Goal: Information Seeking & Learning: Learn about a topic

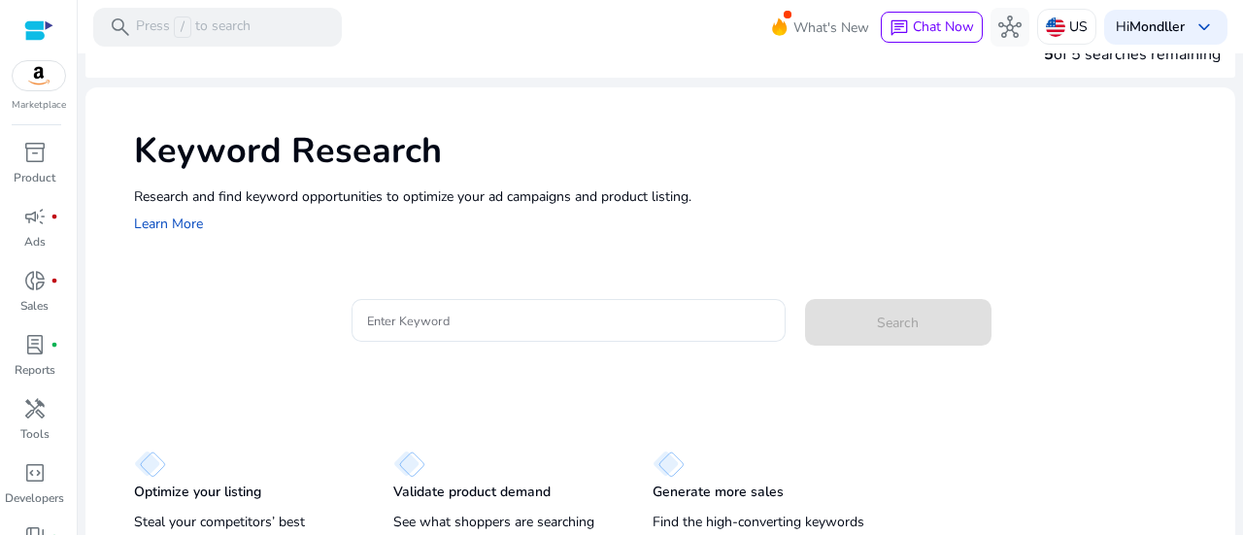
scroll to position [41, 0]
click at [518, 311] on input "Enter Keyword" at bounding box center [568, 319] width 403 height 21
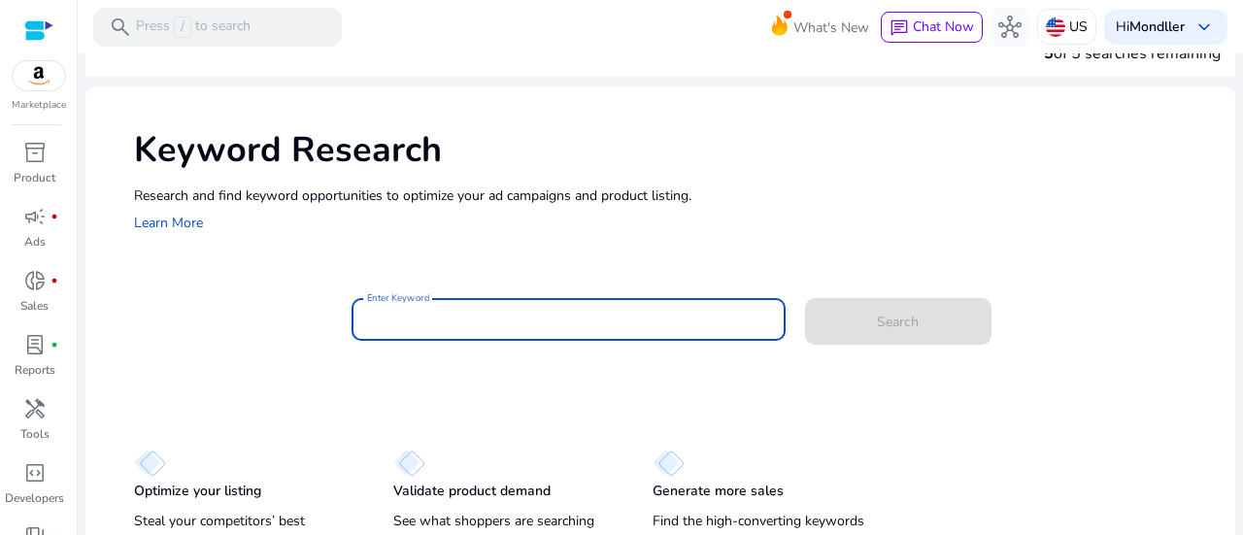
paste input "**********"
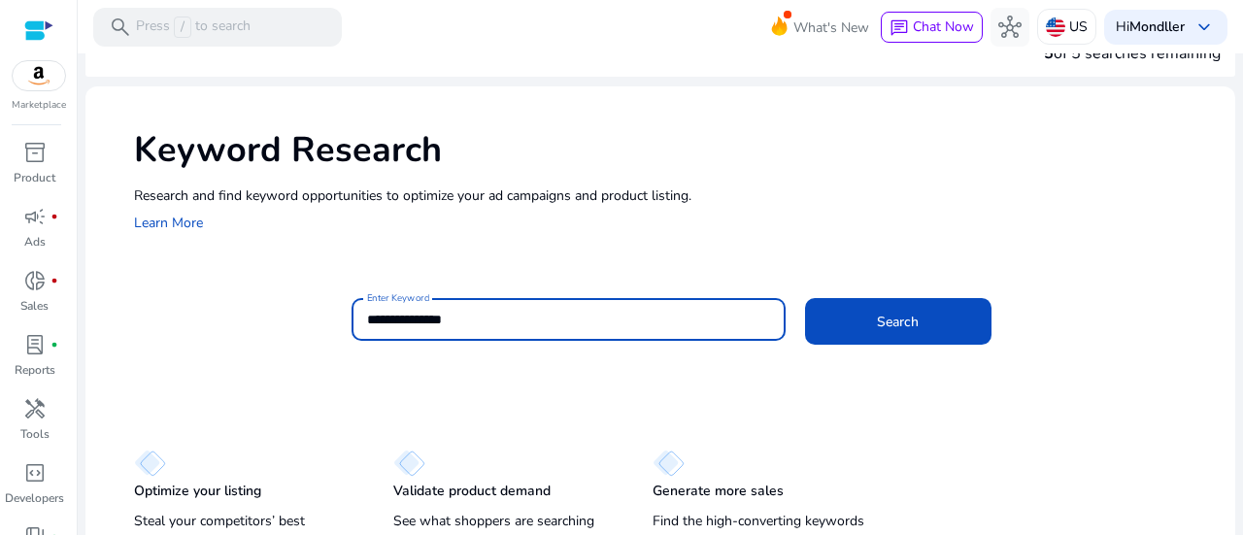
click at [518, 311] on input "**********" at bounding box center [568, 319] width 403 height 21
paste input "****"
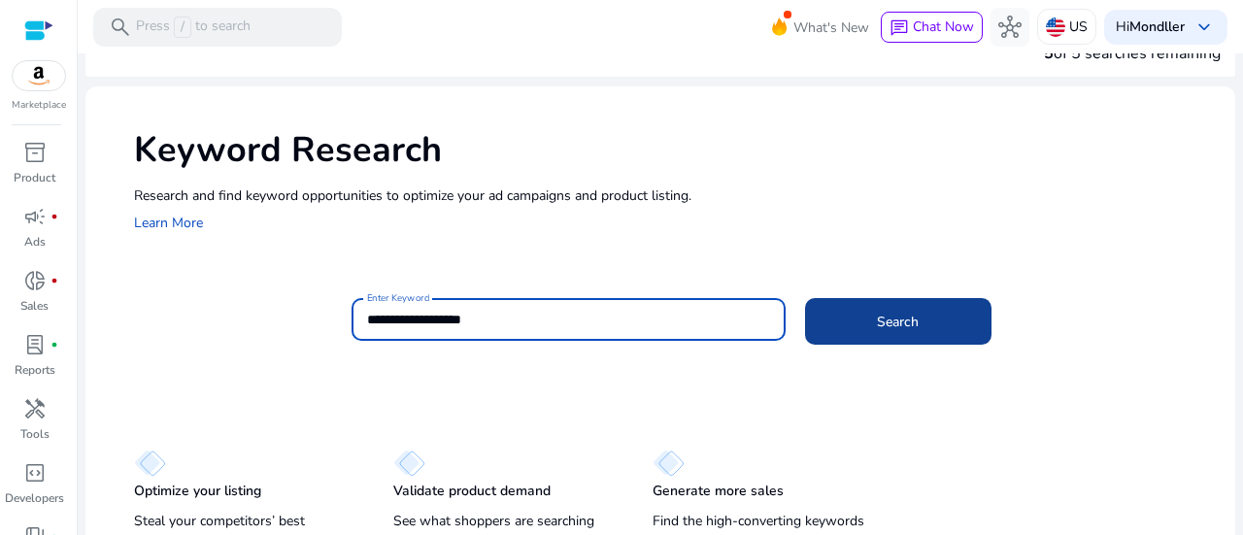
type input "**********"
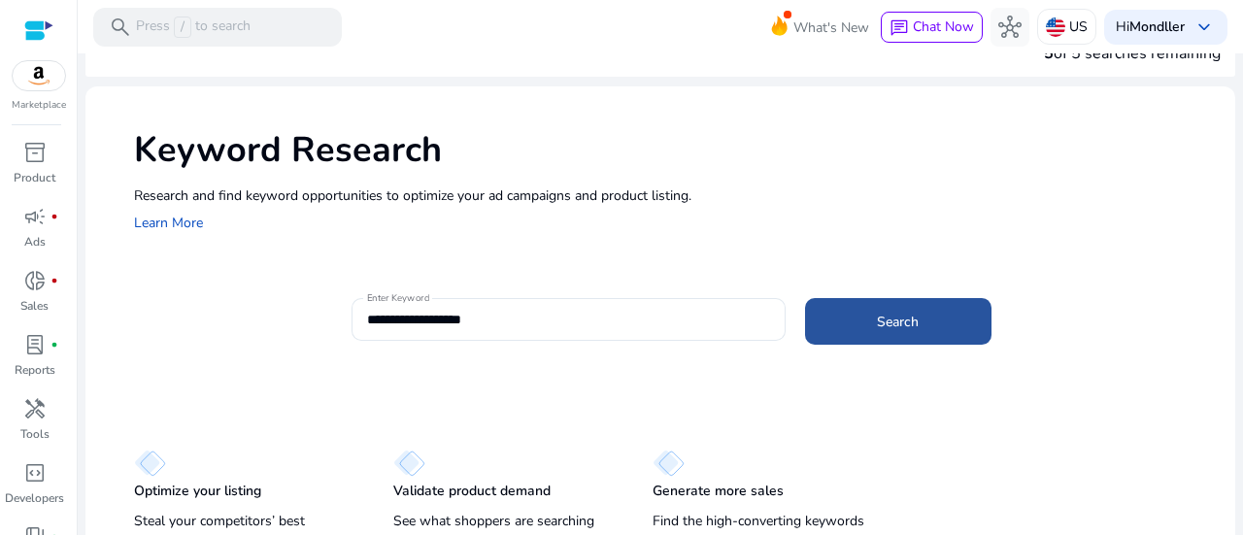
click at [838, 327] on span at bounding box center [898, 321] width 186 height 47
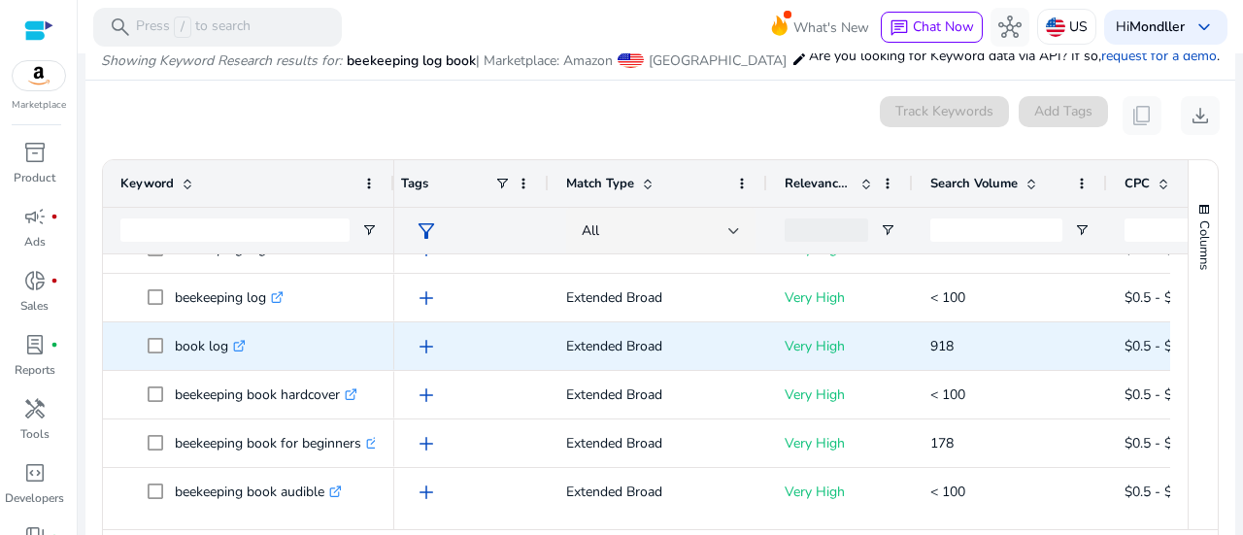
scroll to position [36, 0]
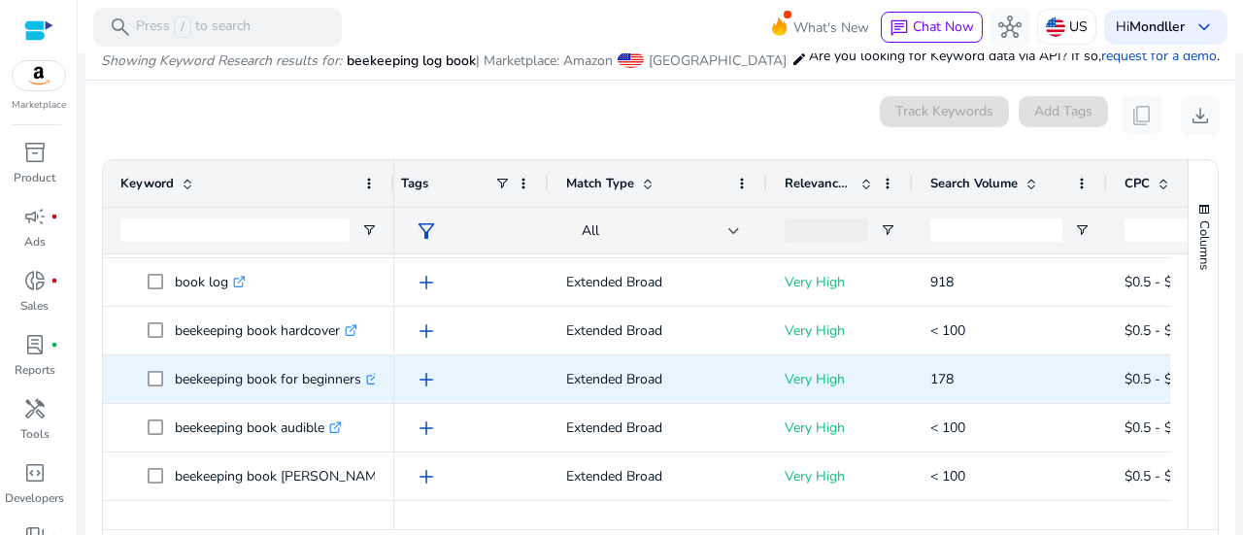
click at [371, 376] on icon at bounding box center [372, 380] width 10 height 10
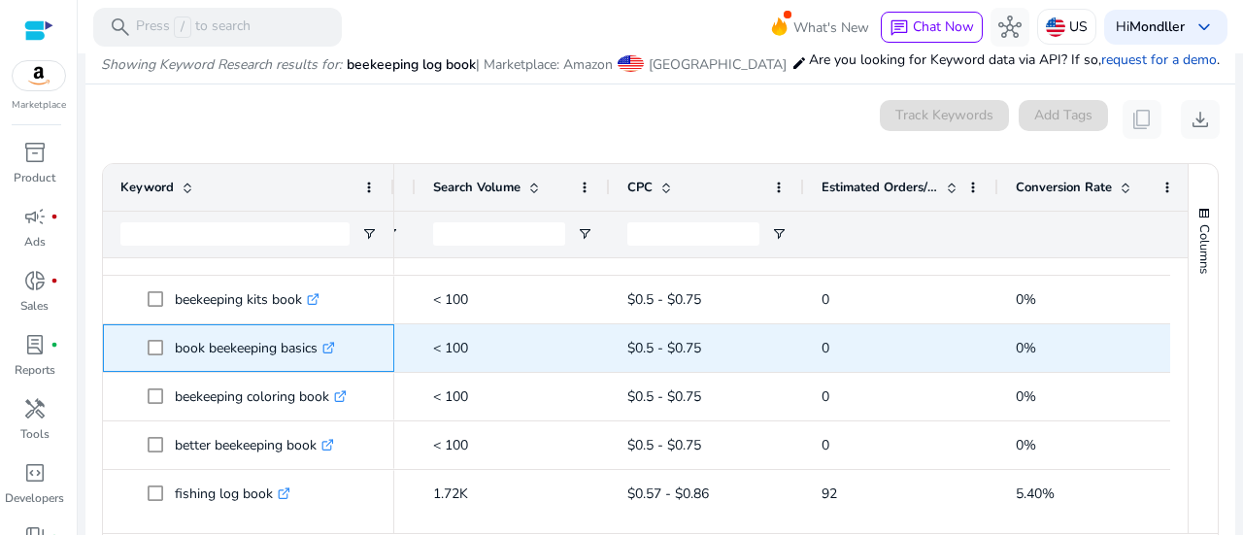
drag, startPoint x: 321, startPoint y: 347, endPoint x: 157, endPoint y: 338, distance: 164.4
click at [157, 338] on span "book beekeeping basics .st0{fill:#2c8af8}" at bounding box center [262, 348] width 229 height 40
copy span "book beekeeping basics"
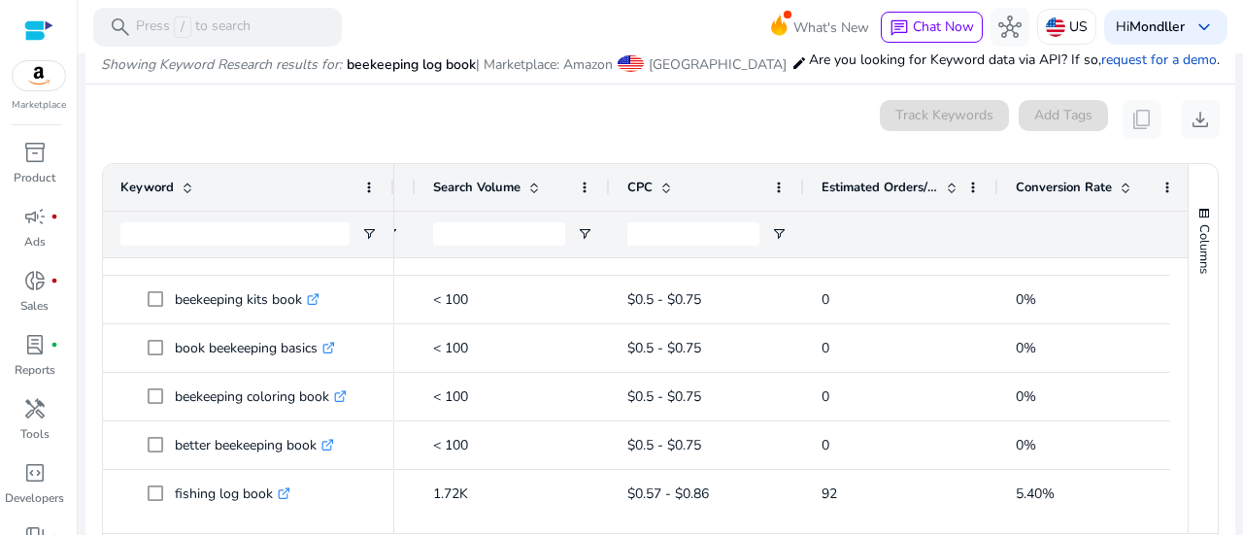
click at [93, 372] on ag-grid-angular "Press SPACE to select this row. Drag here to set row groups Drag here to set co…" at bounding box center [660, 371] width 1148 height 437
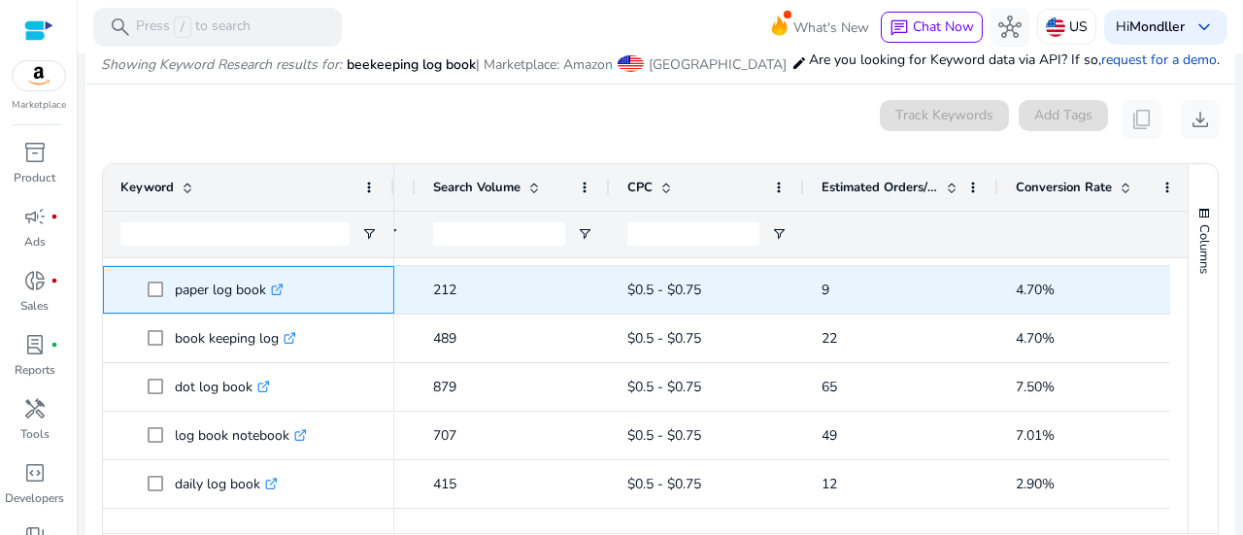
drag, startPoint x: 266, startPoint y: 293, endPoint x: 165, endPoint y: 292, distance: 101.0
click at [165, 292] on span "paper log book .st0{fill:#2c8af8}" at bounding box center [262, 290] width 229 height 40
copy span "paper log book"
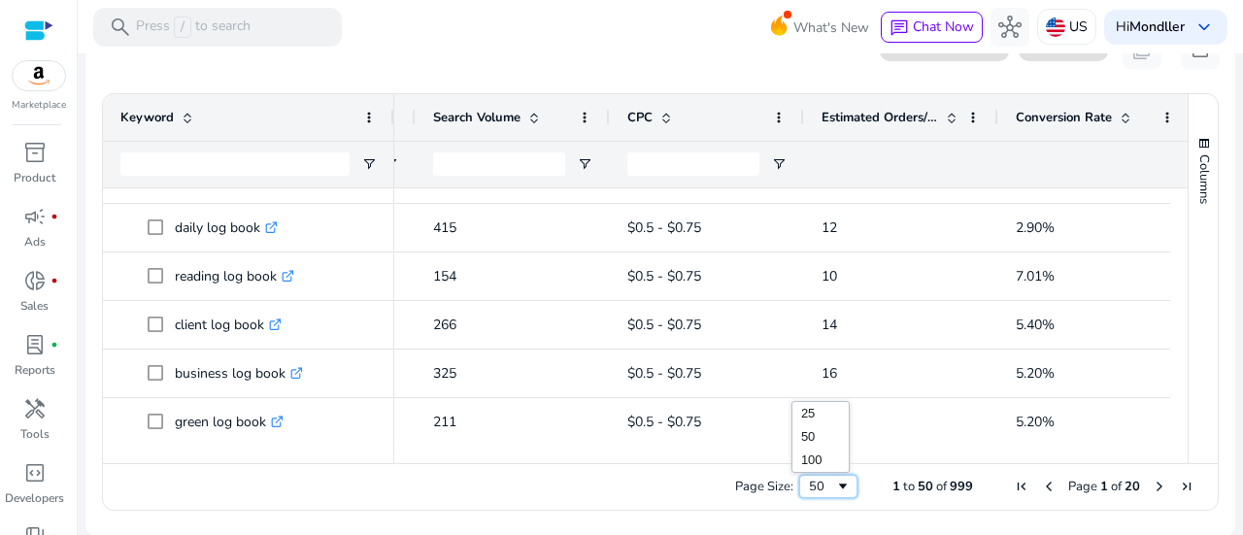
click at [837, 486] on span "Page Size" at bounding box center [843, 487] width 16 height 16
click at [1154, 490] on span "Next Page" at bounding box center [1160, 487] width 16 height 16
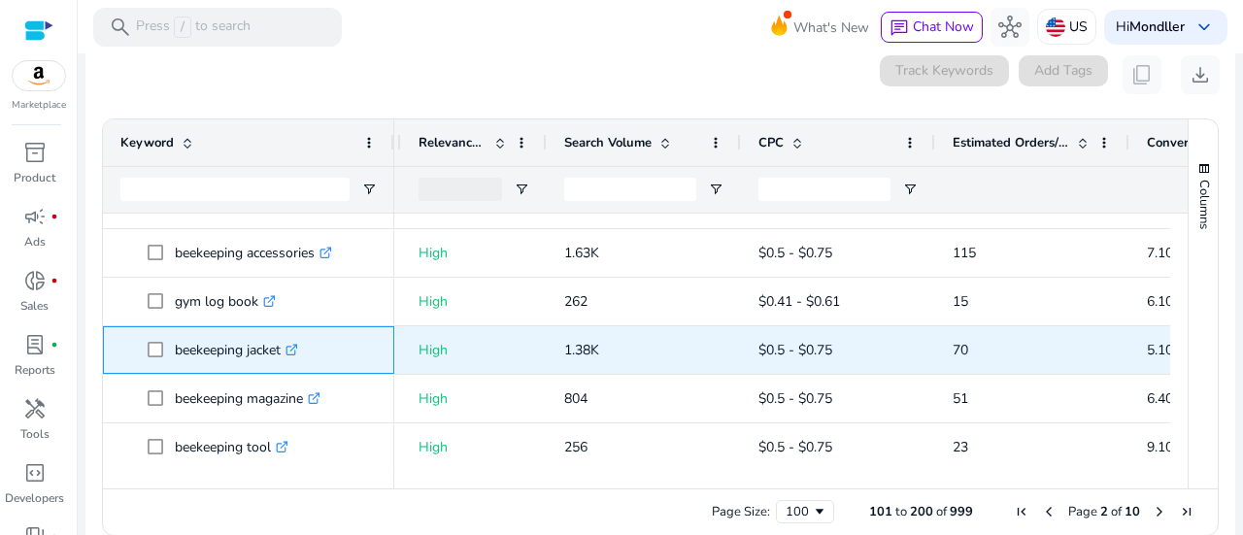
click at [297, 351] on icon ".st0{fill:#2c8af8}" at bounding box center [292, 350] width 13 height 13
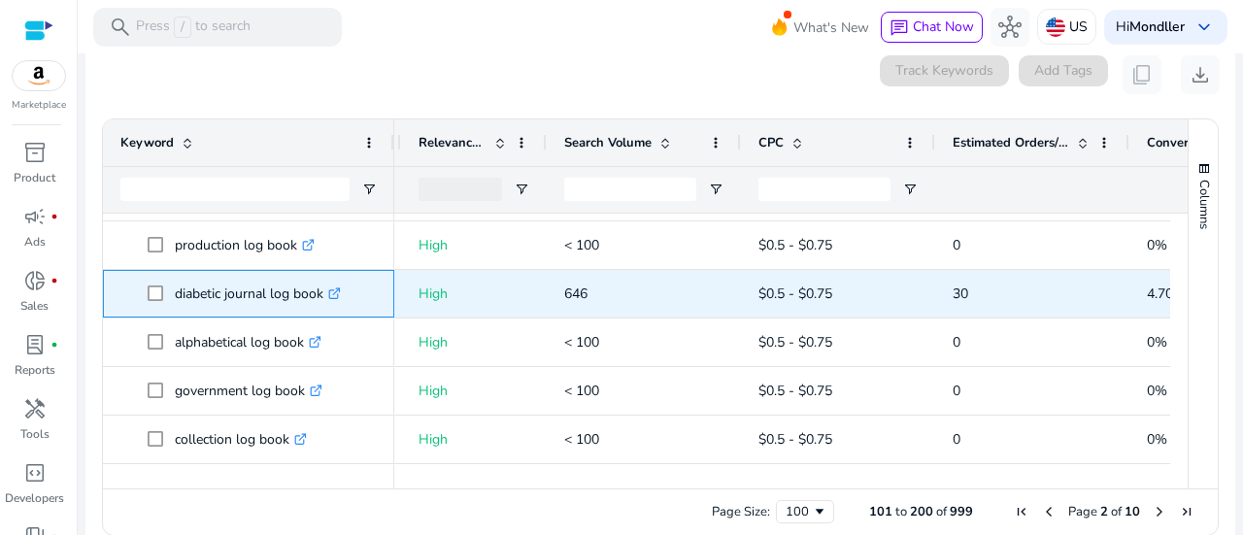
click at [339, 297] on icon at bounding box center [334, 294] width 10 height 10
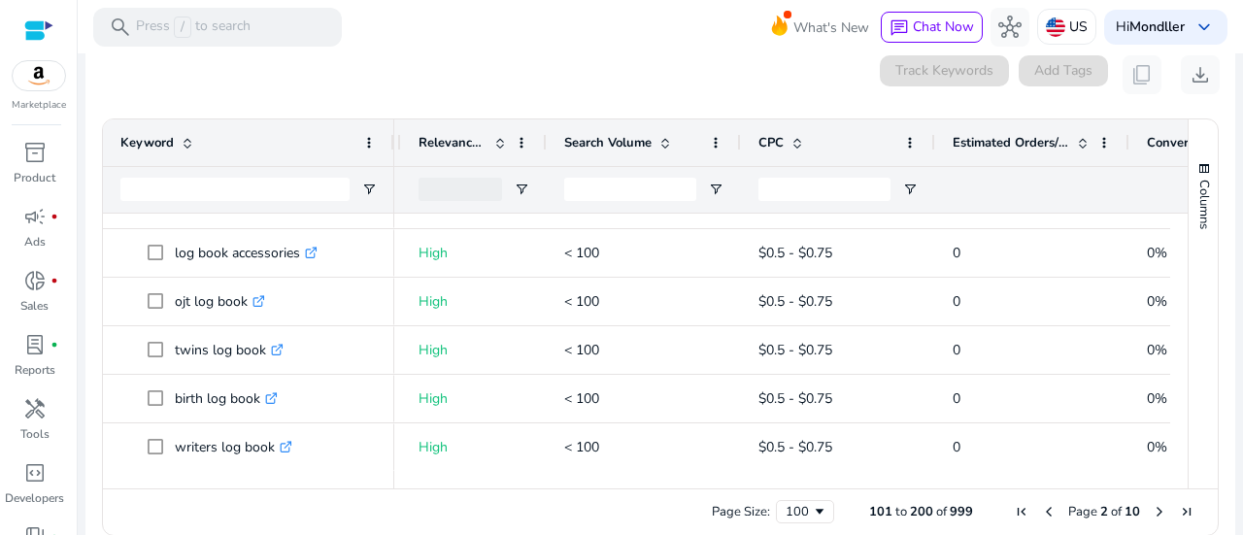
click at [1152, 511] on span "Next Page" at bounding box center [1160, 512] width 16 height 16
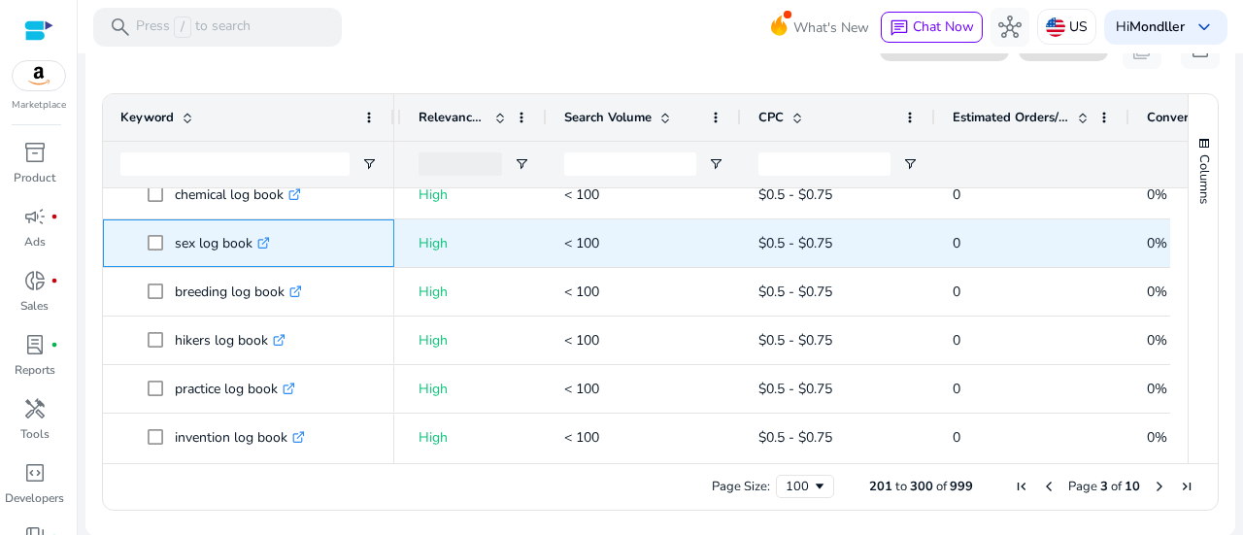
click at [263, 247] on icon at bounding box center [263, 244] width 10 height 10
